Goal: Task Accomplishment & Management: Manage account settings

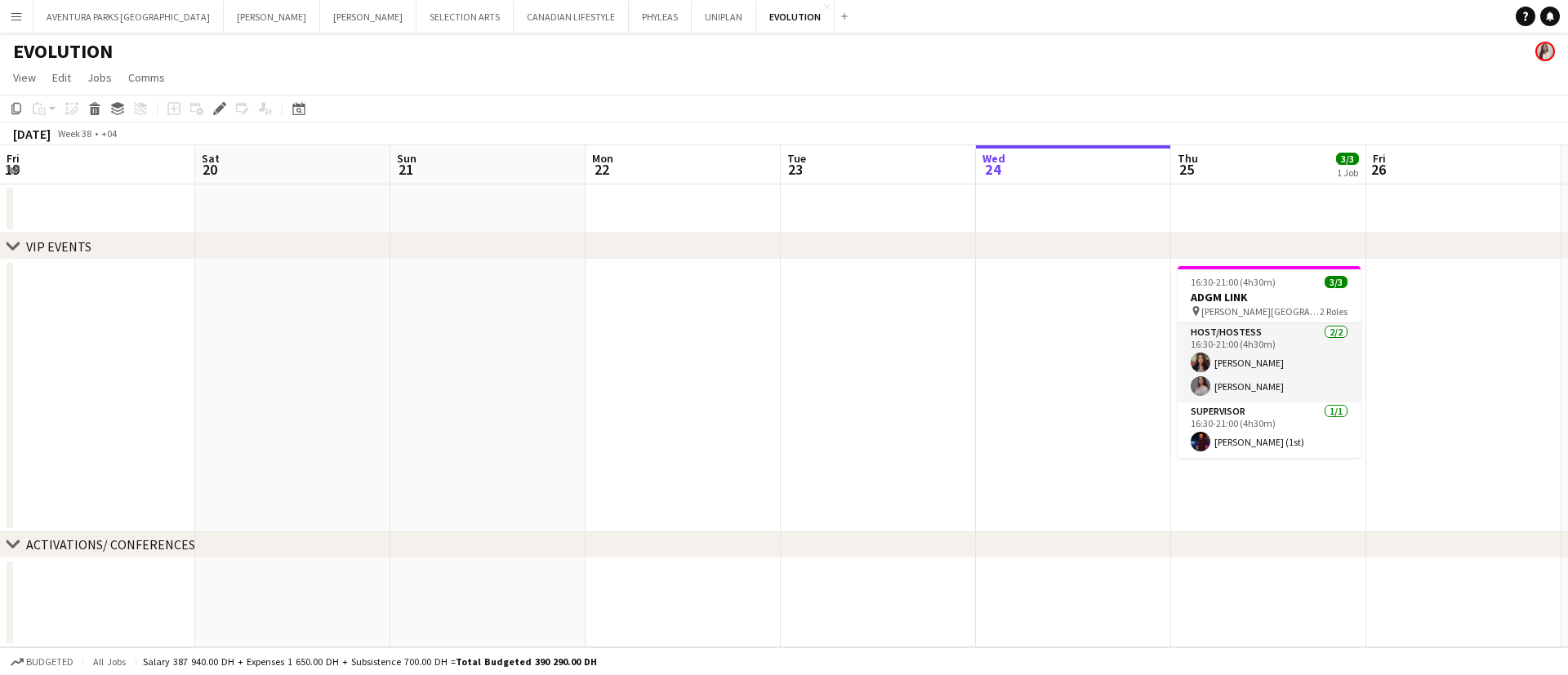
scroll to position [0, 562]
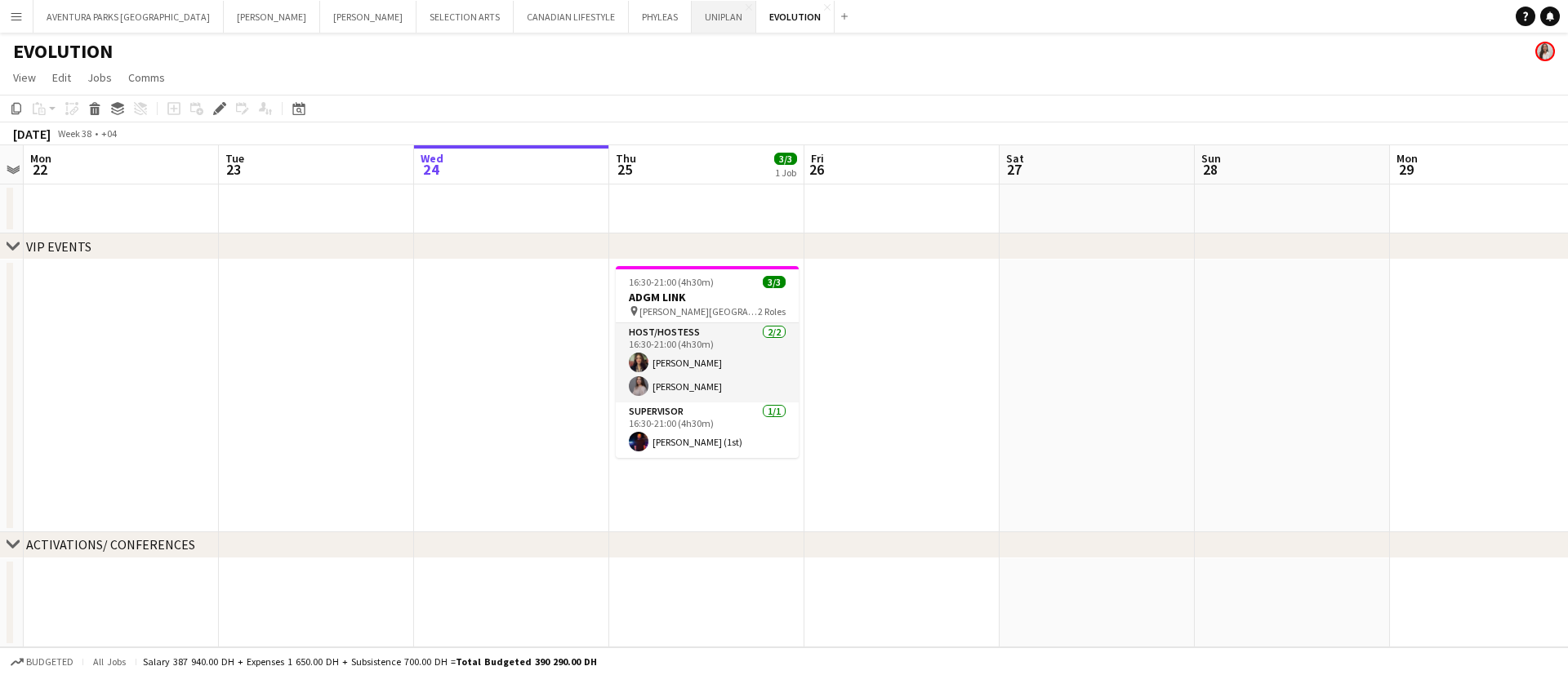
click at [691, 13] on button "UNIPLAN Close" at bounding box center [723, 17] width 65 height 32
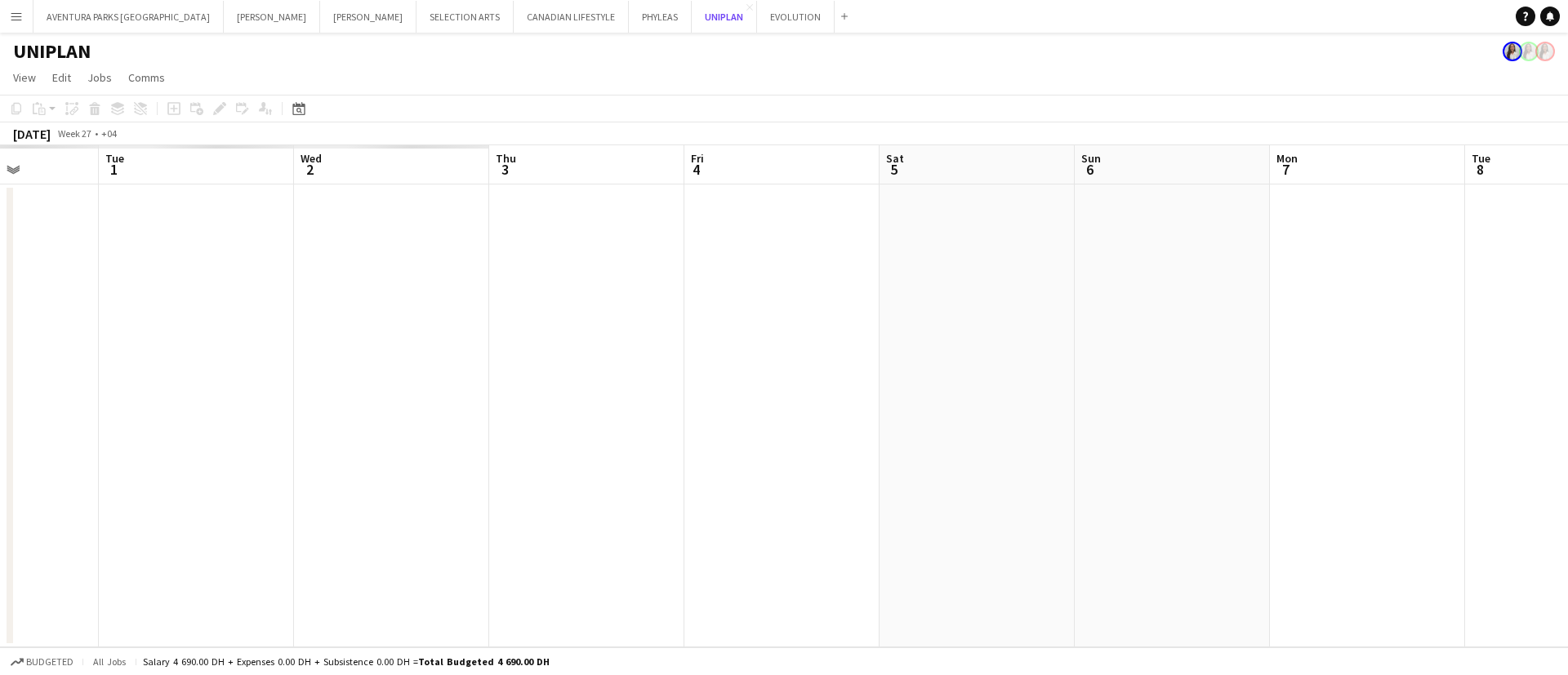
scroll to position [0, 368]
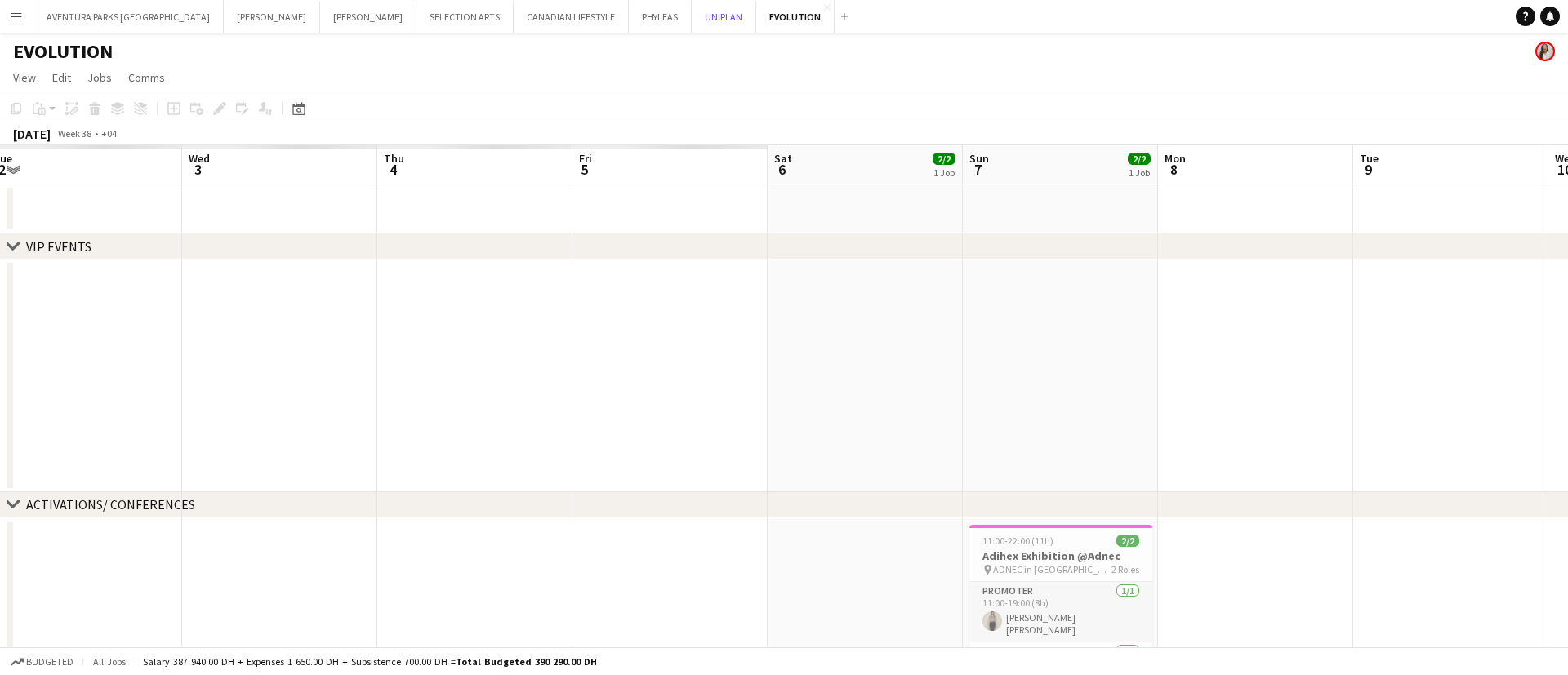
scroll to position [0, 483]
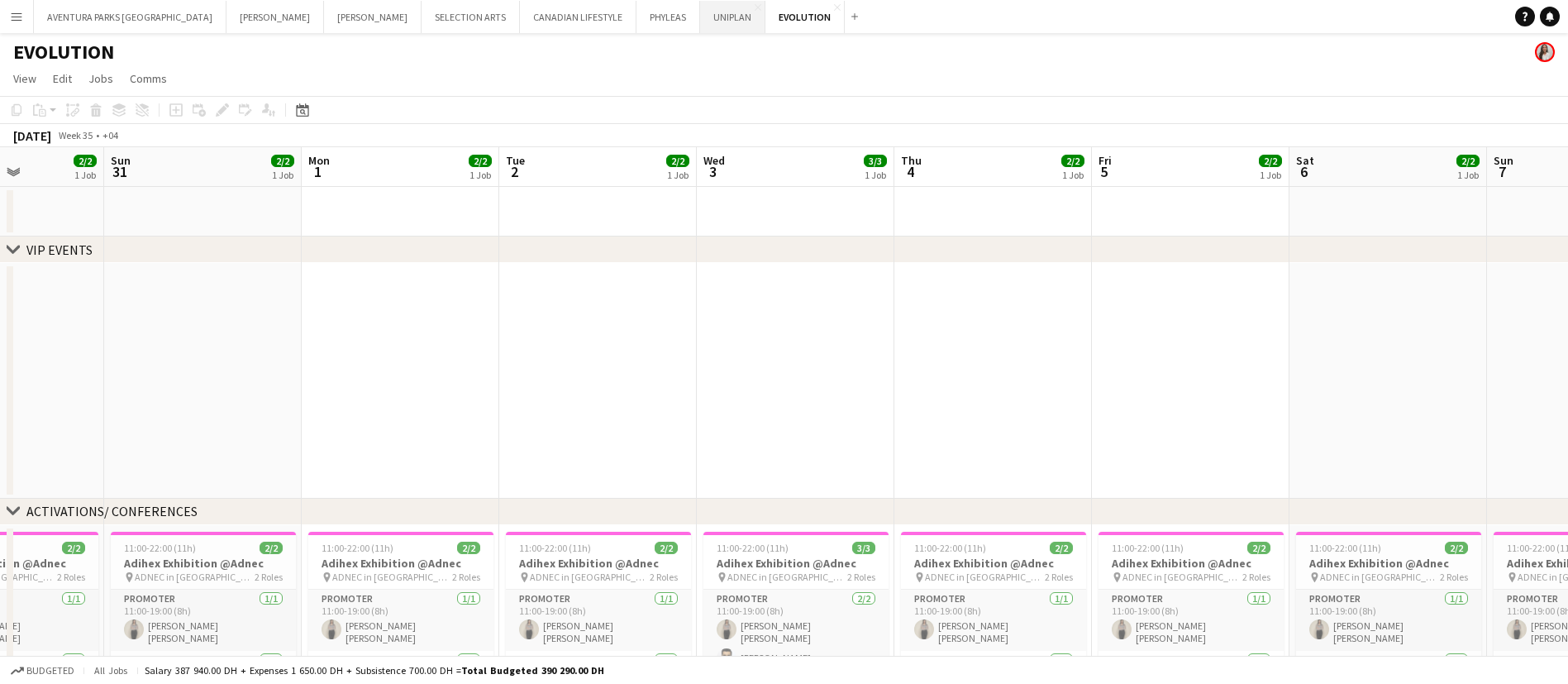
click at [700, 16] on button "UNIPLAN Close" at bounding box center [732, 17] width 66 height 32
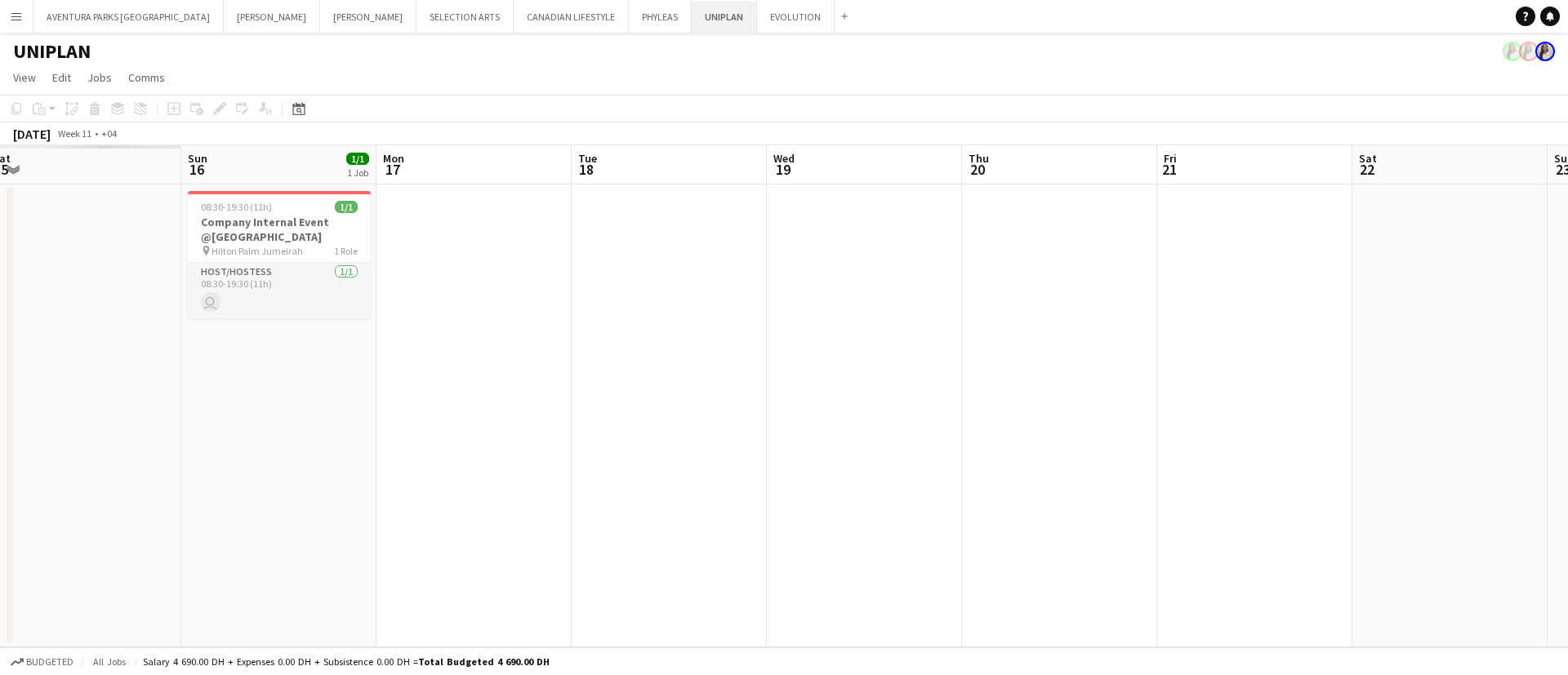
scroll to position [0, 390]
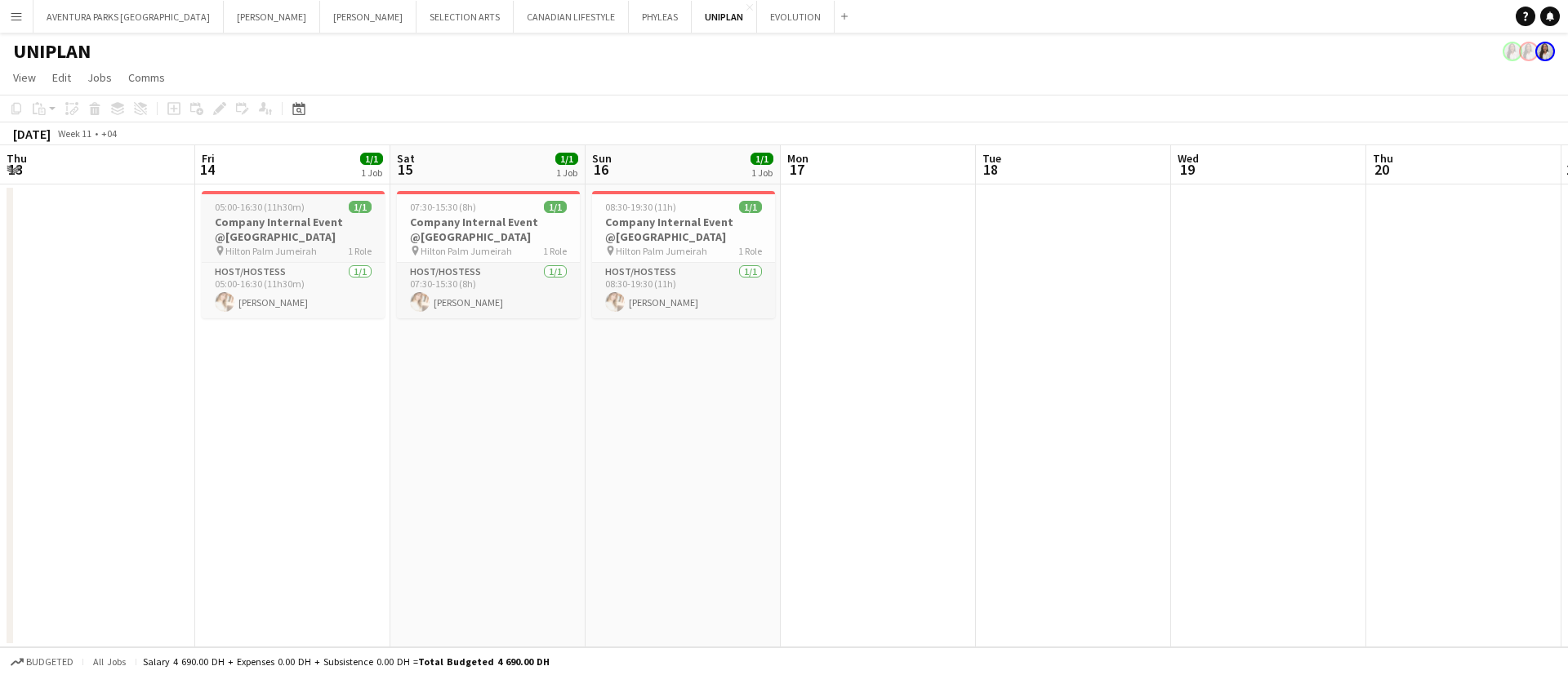
click at [316, 223] on h3 "Company Internal Event @Hilton Palm Jumeirah" at bounding box center [293, 229] width 183 height 29
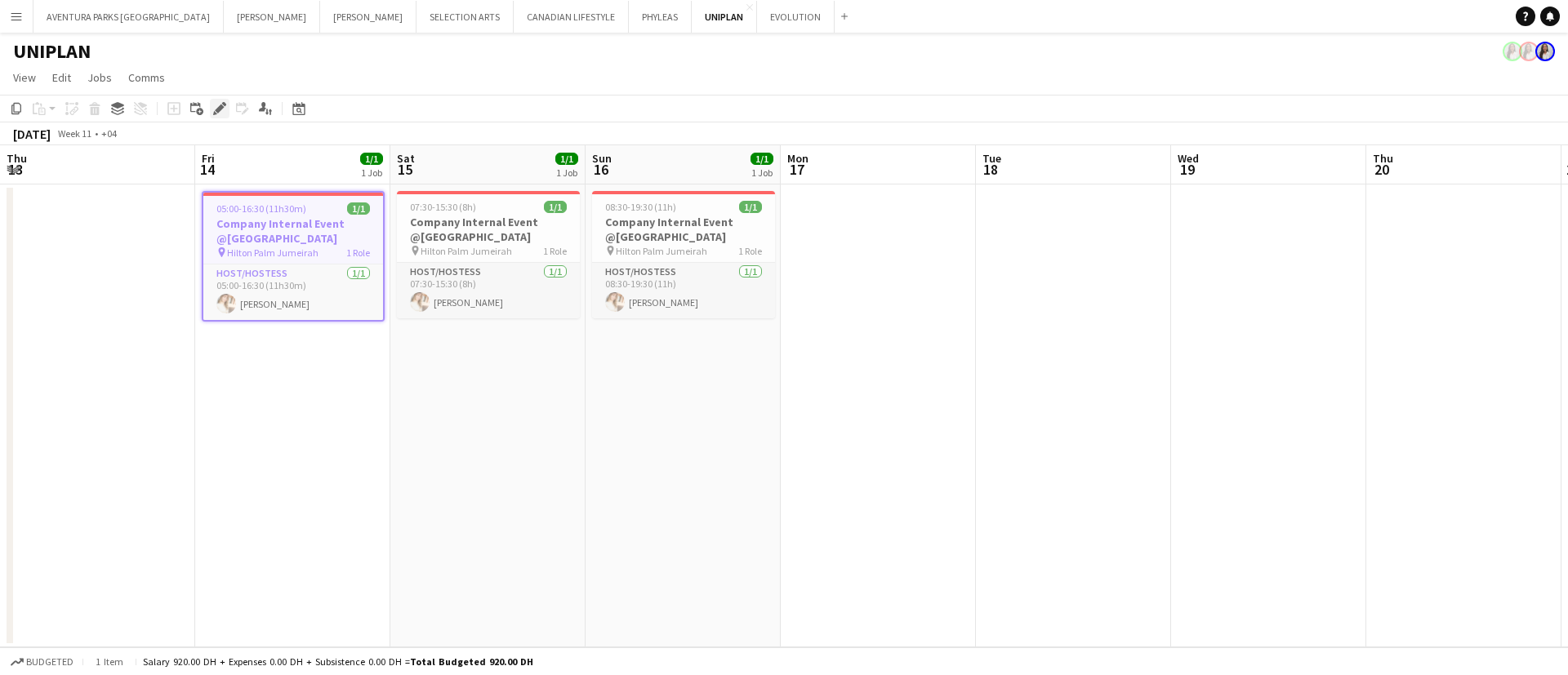
click at [220, 108] on icon at bounding box center [219, 109] width 9 height 9
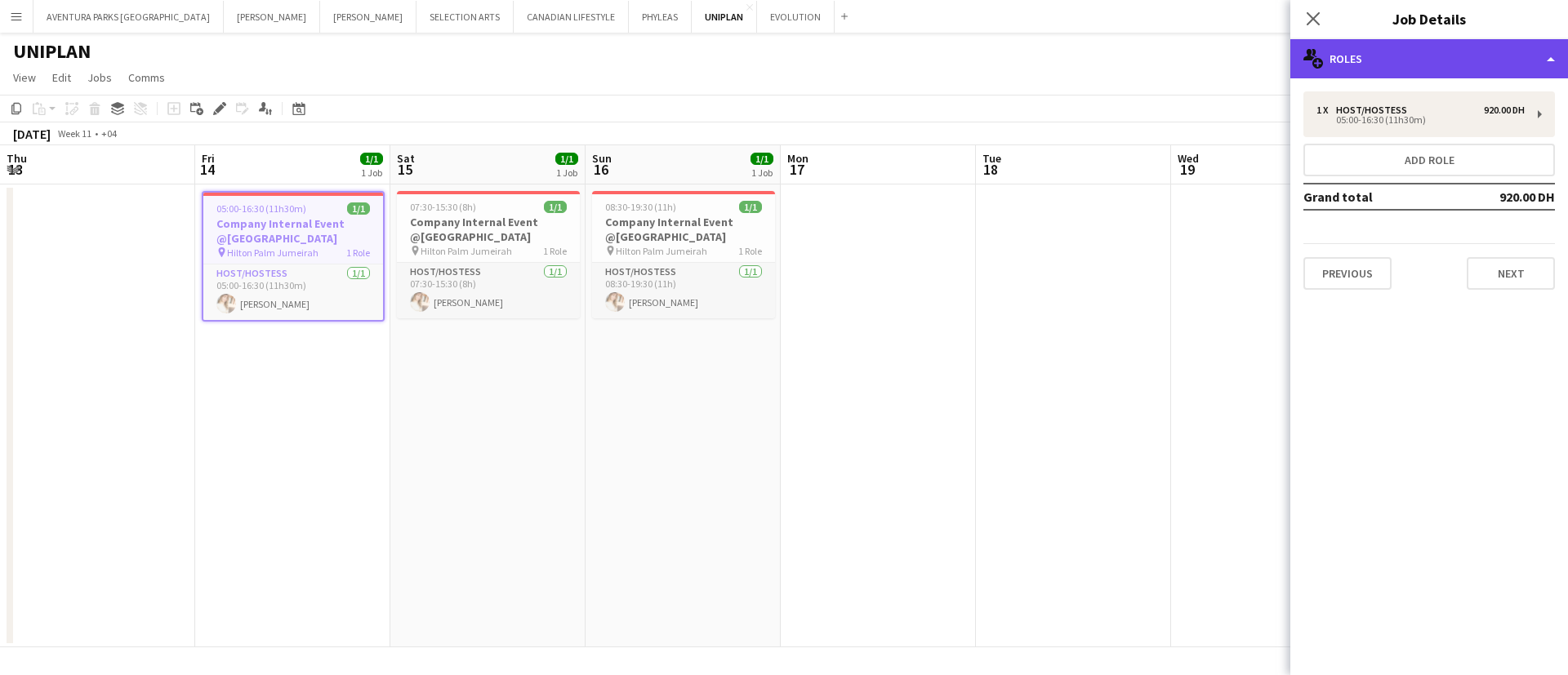
click at [1480, 70] on div "multiple-users-add Roles" at bounding box center [1429, 59] width 278 height 39
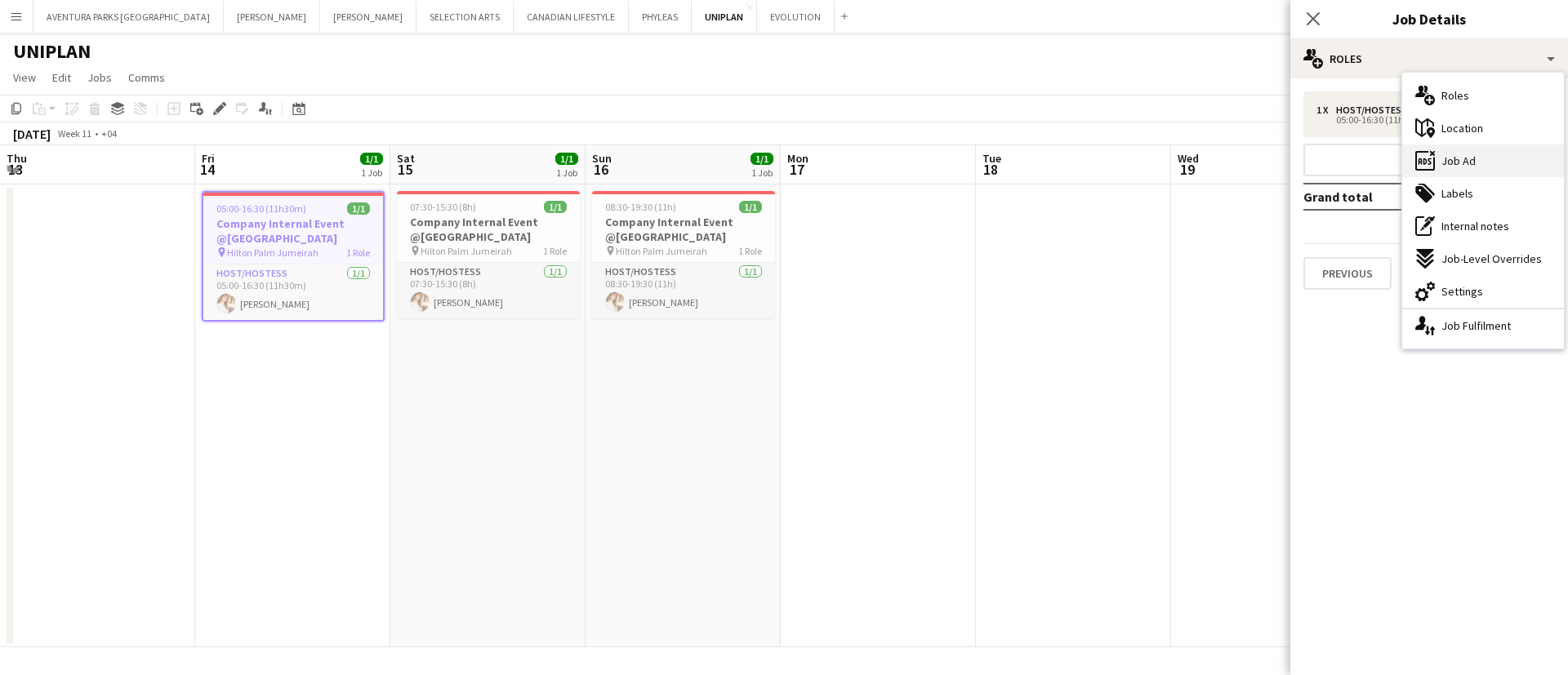
click at [1470, 169] on div "ads-window Job Ad" at bounding box center [1483, 161] width 162 height 33
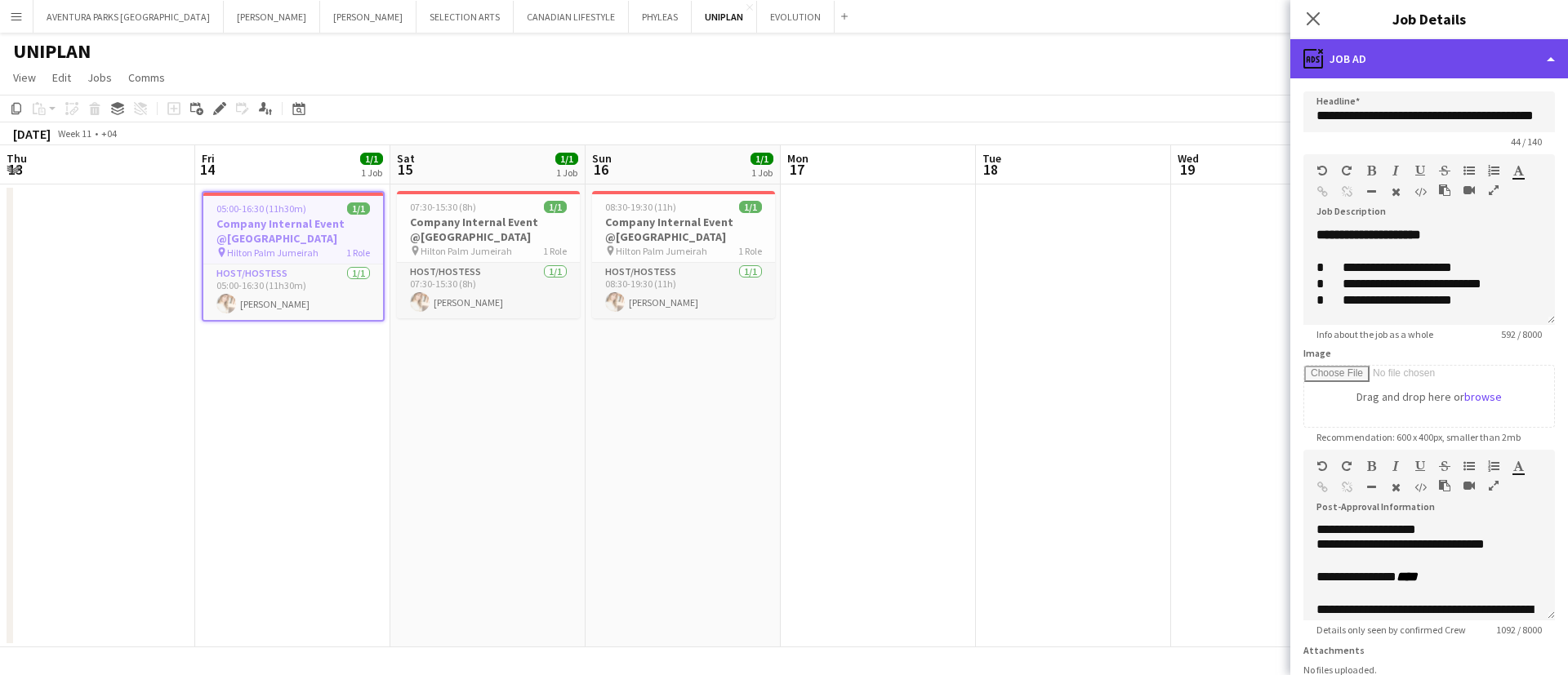
click at [1383, 56] on div "ads-window Job Ad" at bounding box center [1429, 59] width 278 height 39
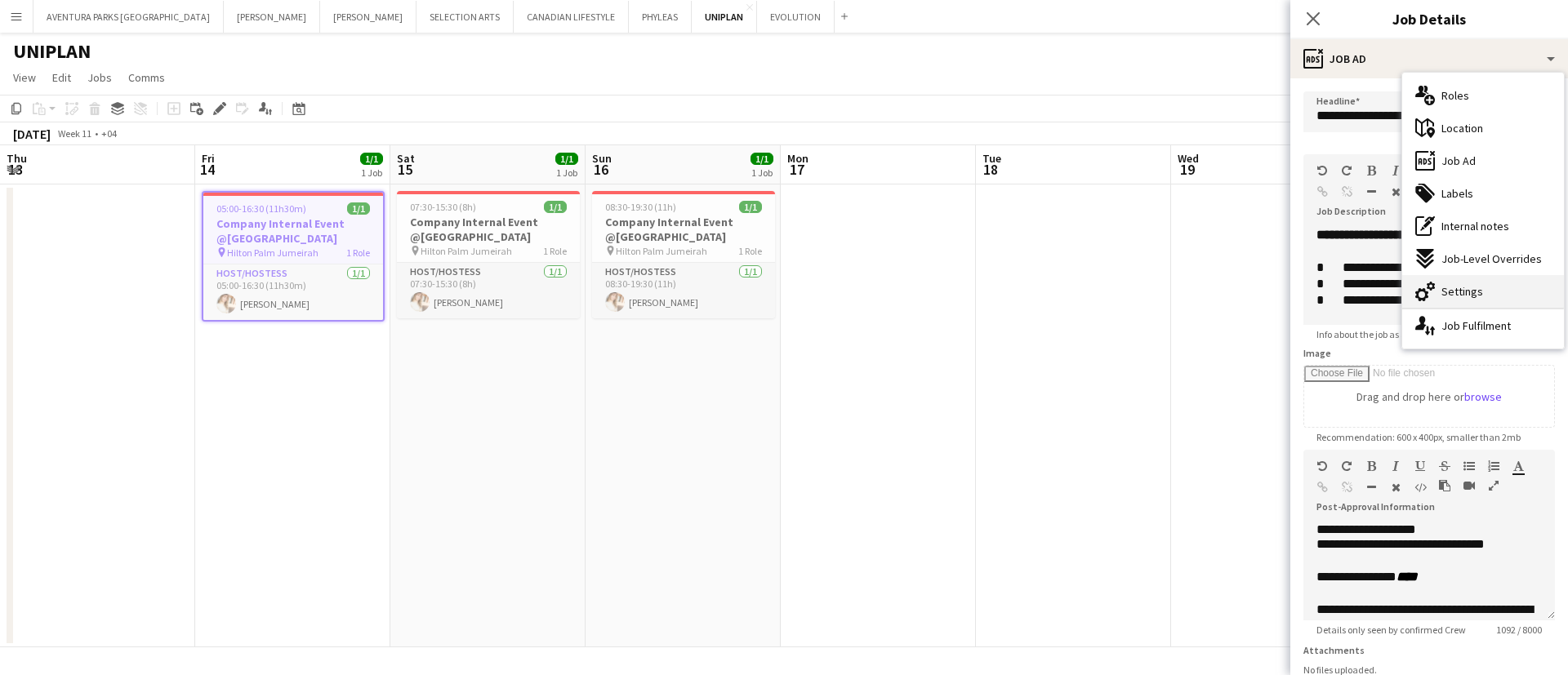
click at [1482, 303] on div "cog-double-3 Settings" at bounding box center [1483, 291] width 162 height 33
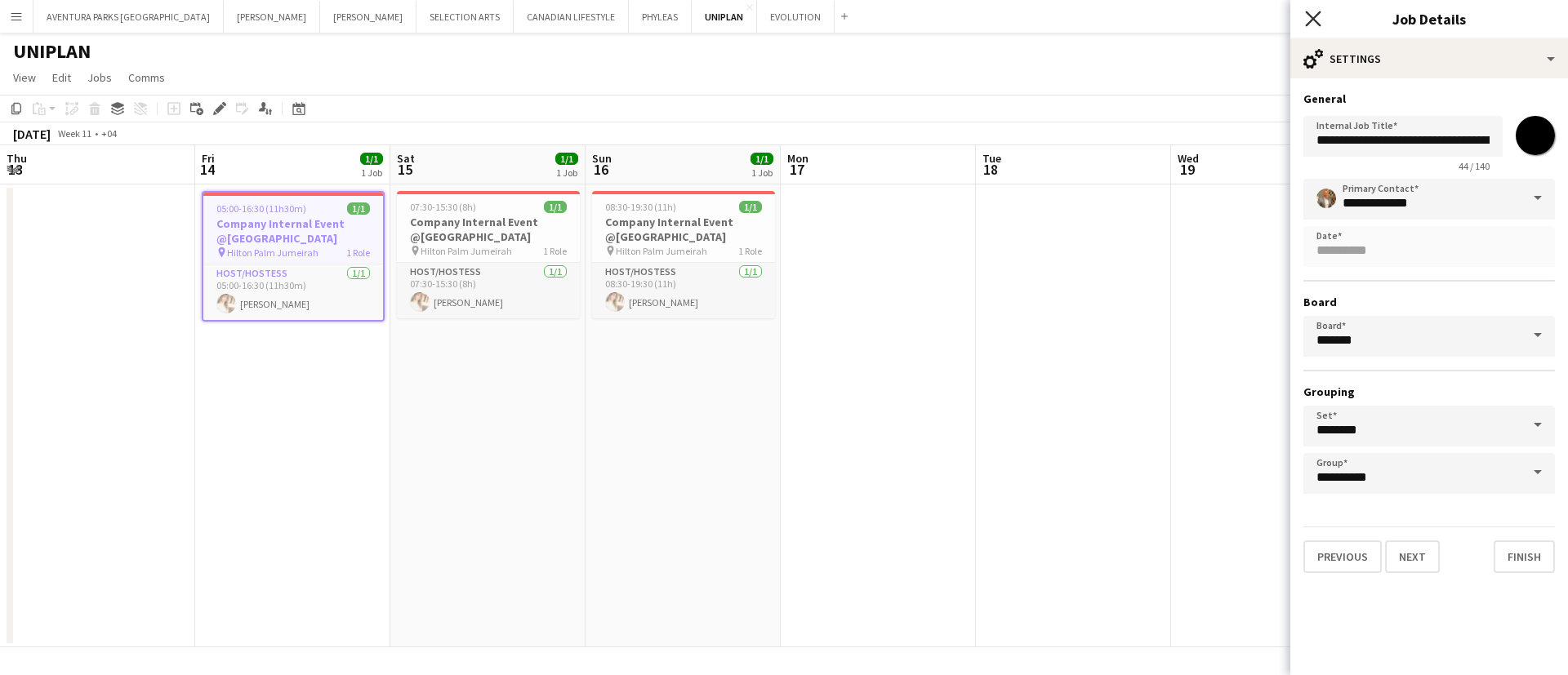
click at [1309, 15] on icon at bounding box center [1312, 18] width 15 height 15
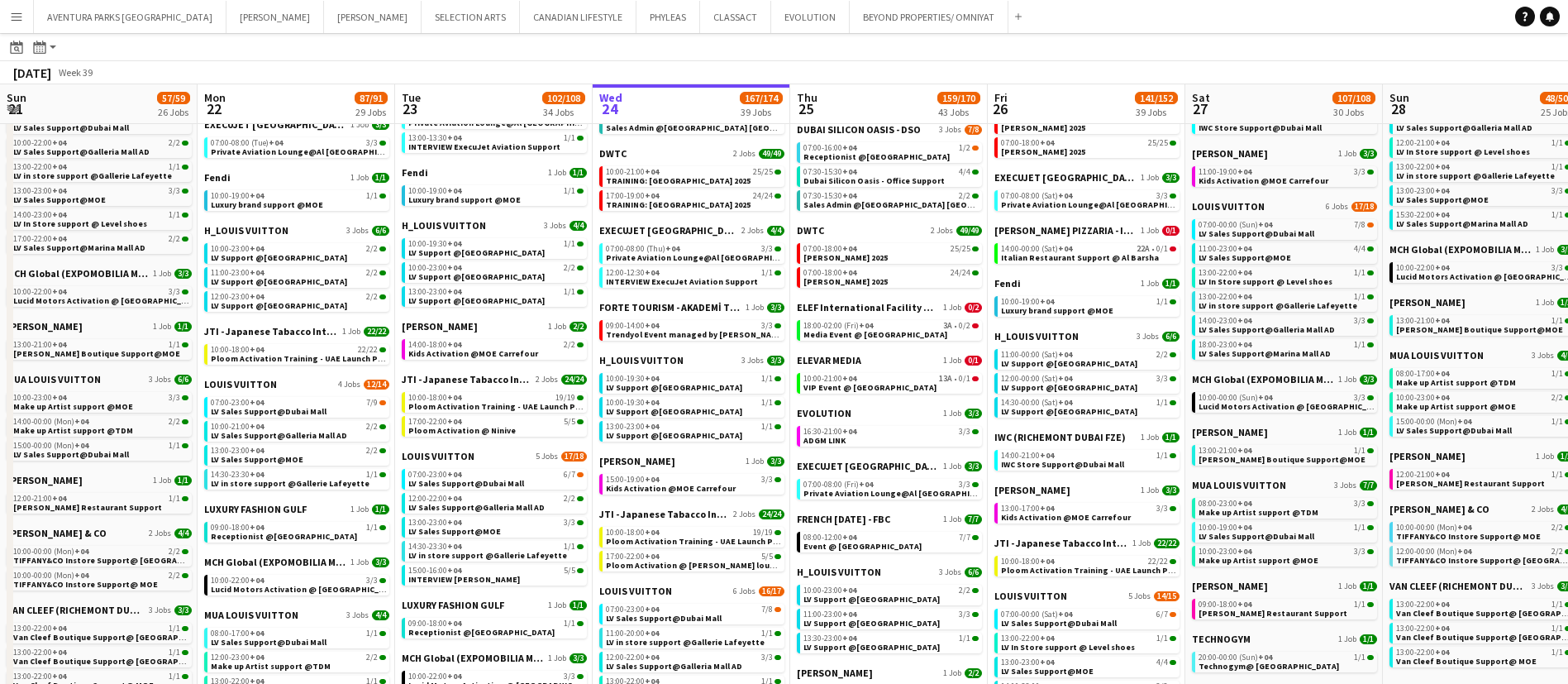
scroll to position [0, 467]
